Goal: Information Seeking & Learning: Learn about a topic

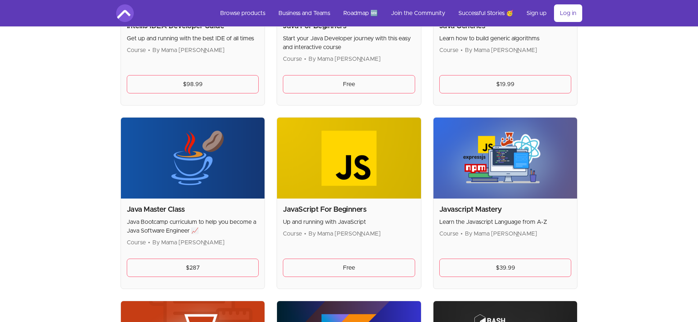
scroll to position [758, 0]
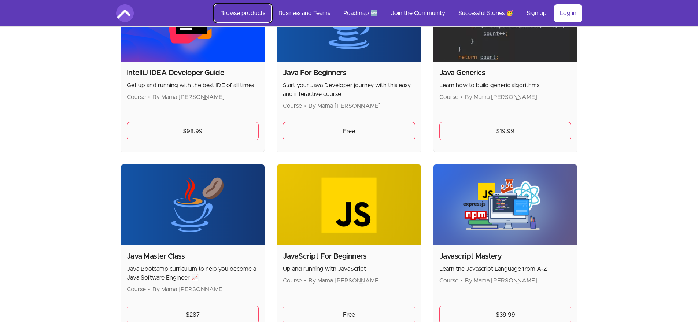
click at [251, 12] on link "Browse products" at bounding box center [242, 13] width 57 height 18
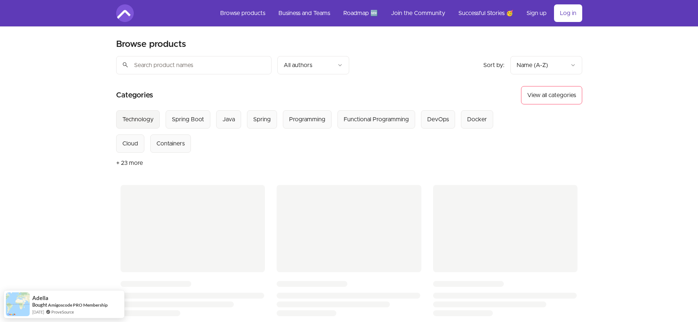
click at [149, 121] on div "Technology" at bounding box center [137, 119] width 31 height 9
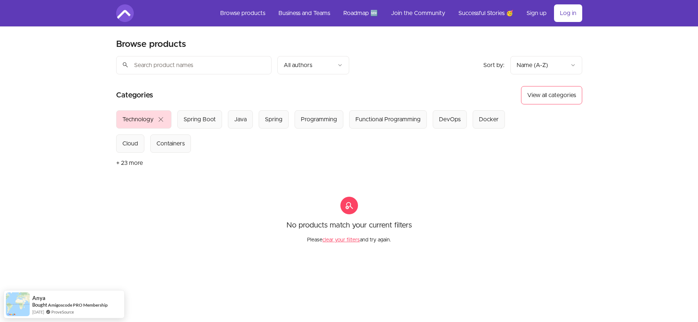
click at [158, 117] on span "close" at bounding box center [160, 119] width 9 height 9
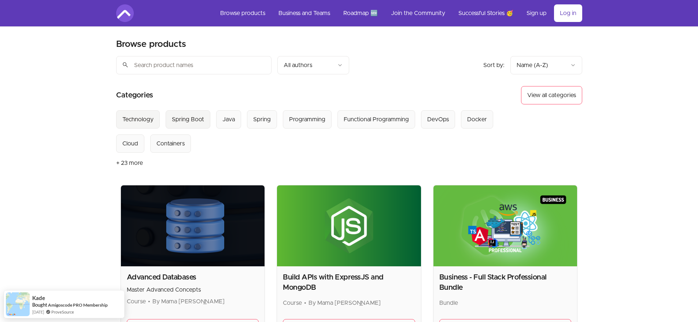
click at [196, 118] on div "Spring Boot" at bounding box center [188, 119] width 32 height 9
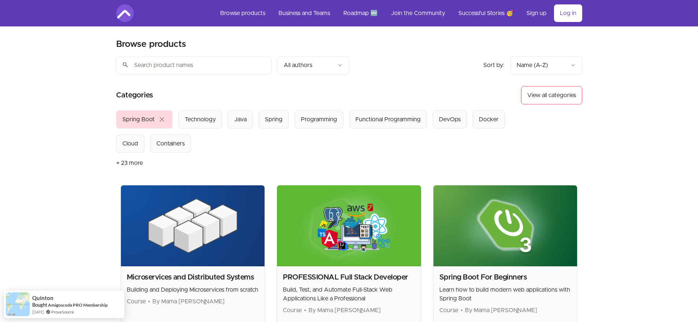
click at [158, 118] on span "close" at bounding box center [162, 119] width 9 height 9
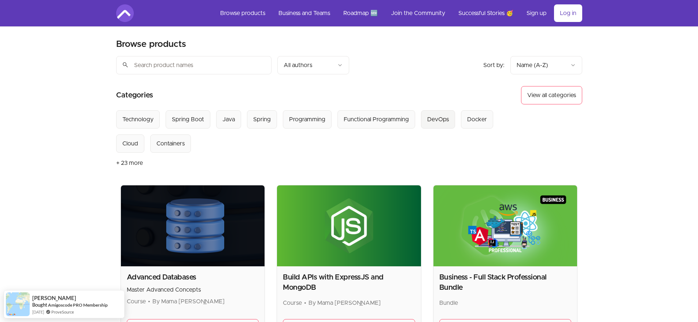
click at [438, 116] on div "DevOps" at bounding box center [438, 119] width 22 height 9
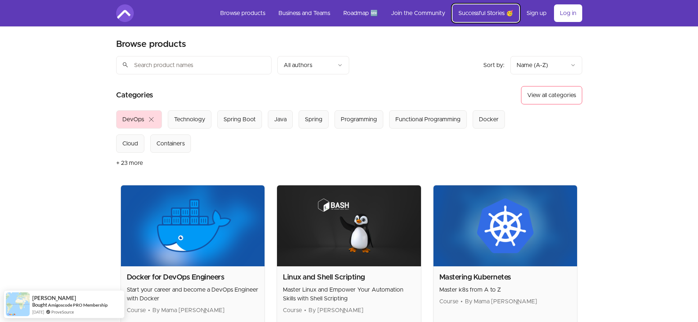
click at [467, 14] on link "Successful Stories 🥳" at bounding box center [486, 13] width 67 height 18
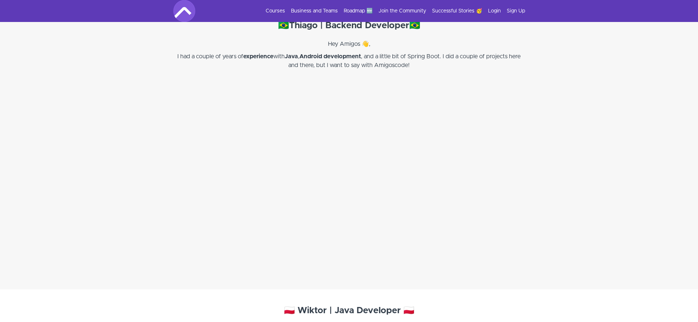
scroll to position [5274, 0]
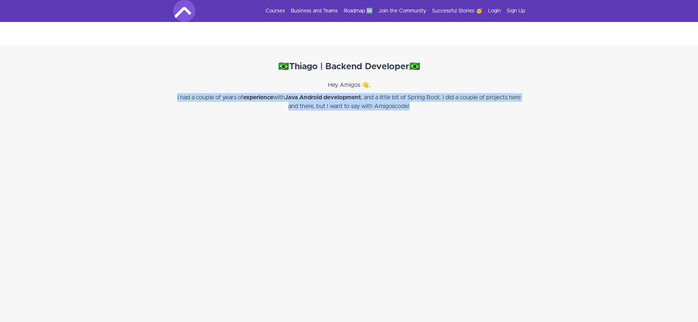
drag, startPoint x: 414, startPoint y: 97, endPoint x: 169, endPoint y: 91, distance: 245.3
click at [169, 91] on section "🇧🇷 Thiago | Backend Developer 🇧🇷 Hey Amigos 👋, I had a couple of years of exper…" at bounding box center [349, 187] width 698 height 285
copy p "I had a couple of years of experience with Java , Android development , and a l…"
